Goal: Information Seeking & Learning: Learn about a topic

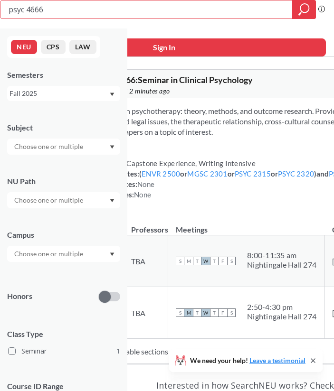
click at [212, 49] on button "Sign In" at bounding box center [163, 47] width 323 height 18
select select "US"
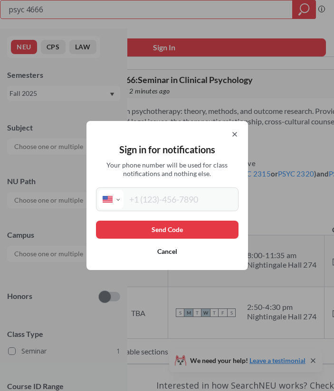
click at [166, 204] on input "tel" at bounding box center [179, 199] width 113 height 19
type input "[PHONE_NUMBER]"
click at [175, 234] on button "Send Code" at bounding box center [167, 230] width 142 height 18
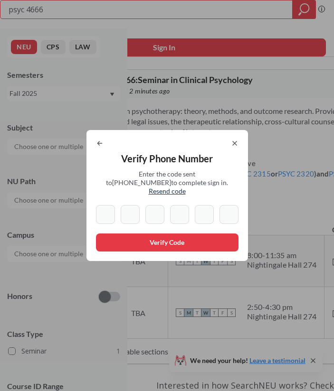
type input "7"
type input "2"
type input "5"
type input "2"
type input "8"
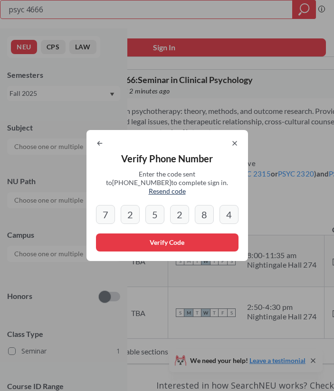
type input "4"
click at [172, 238] on button "Verify Code" at bounding box center [167, 243] width 142 height 18
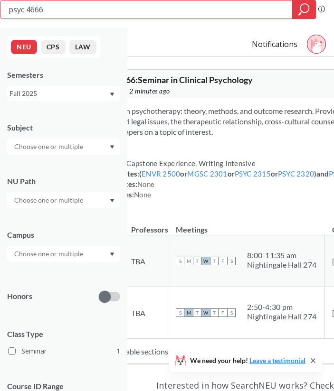
drag, startPoint x: 87, startPoint y: 7, endPoint x: 24, endPoint y: 5, distance: 63.6
click at [24, 5] on input "psyc 4666" at bounding box center [147, 9] width 278 height 16
click at [61, 10] on input "psyc 4666" at bounding box center [147, 9] width 278 height 16
drag, startPoint x: 60, startPoint y: 12, endPoint x: 1, endPoint y: 9, distance: 59.0
click at [1, 9] on div "psyc 4666" at bounding box center [158, 9] width 316 height 19
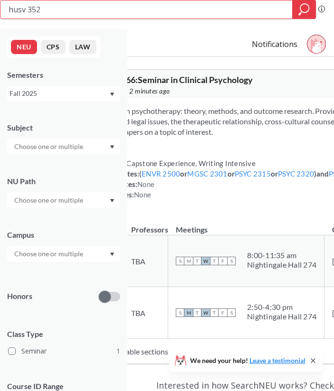
type input "husv 3520"
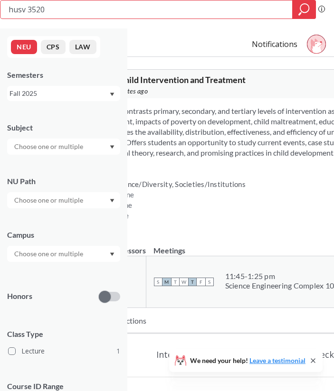
click at [275, 202] on div "NUPaths: Difference/Diversity, Societies/Institutions Prerequisites: None Coreq…" at bounding box center [294, 200] width 444 height 42
click at [257, 279] on td "S M T W T F S 11:45 - 1:25 pm Science Engineering Complex 102" at bounding box center [246, 282] width 200 height 52
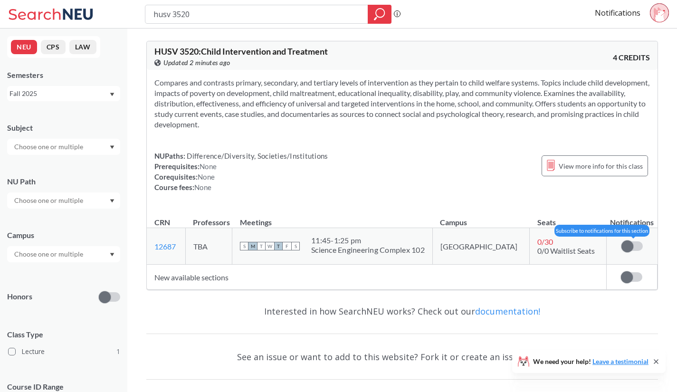
click at [340, 247] on span at bounding box center [627, 246] width 12 height 12
click at [340, 241] on input "checkbox" at bounding box center [621, 241] width 0 height 0
click at [340, 198] on div "Compares and contrasts primary, secondary, and tertiary levels of intervention …" at bounding box center [402, 139] width 510 height 138
click at [340, 282] on td "Subscribe to notifications for this section" at bounding box center [631, 276] width 51 height 25
click at [340, 273] on span at bounding box center [627, 277] width 12 height 12
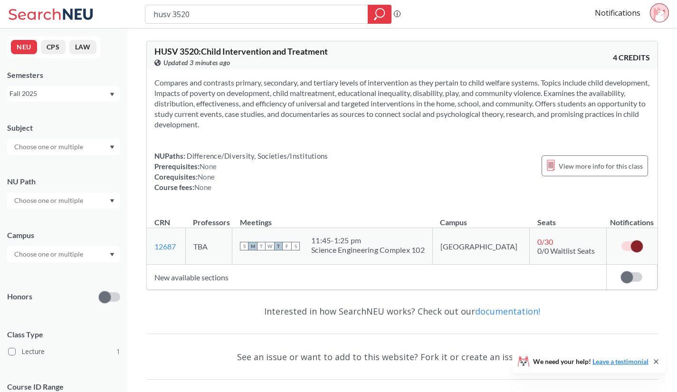
click at [340, 272] on input "checkbox" at bounding box center [621, 272] width 0 height 0
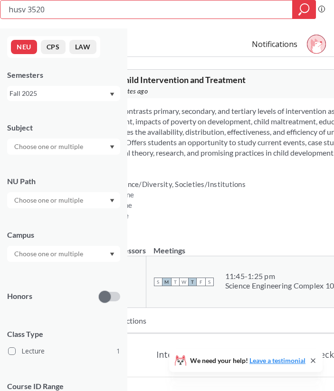
click at [181, 246] on th "Meetings" at bounding box center [246, 246] width 200 height 20
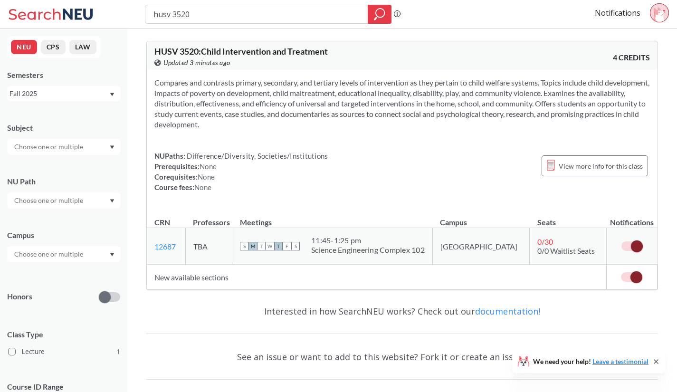
click at [340, 247] on span at bounding box center [636, 246] width 12 height 12
click at [340, 241] on input "checkbox" at bounding box center [621, 241] width 0 height 0
click at [340, 22] on div at bounding box center [658, 14] width 19 height 22
click at [340, 126] on section "Compares and contrasts primary, secondary, and tertiary levels of intervention …" at bounding box center [401, 103] width 495 height 52
